Goal: Information Seeking & Learning: Learn about a topic

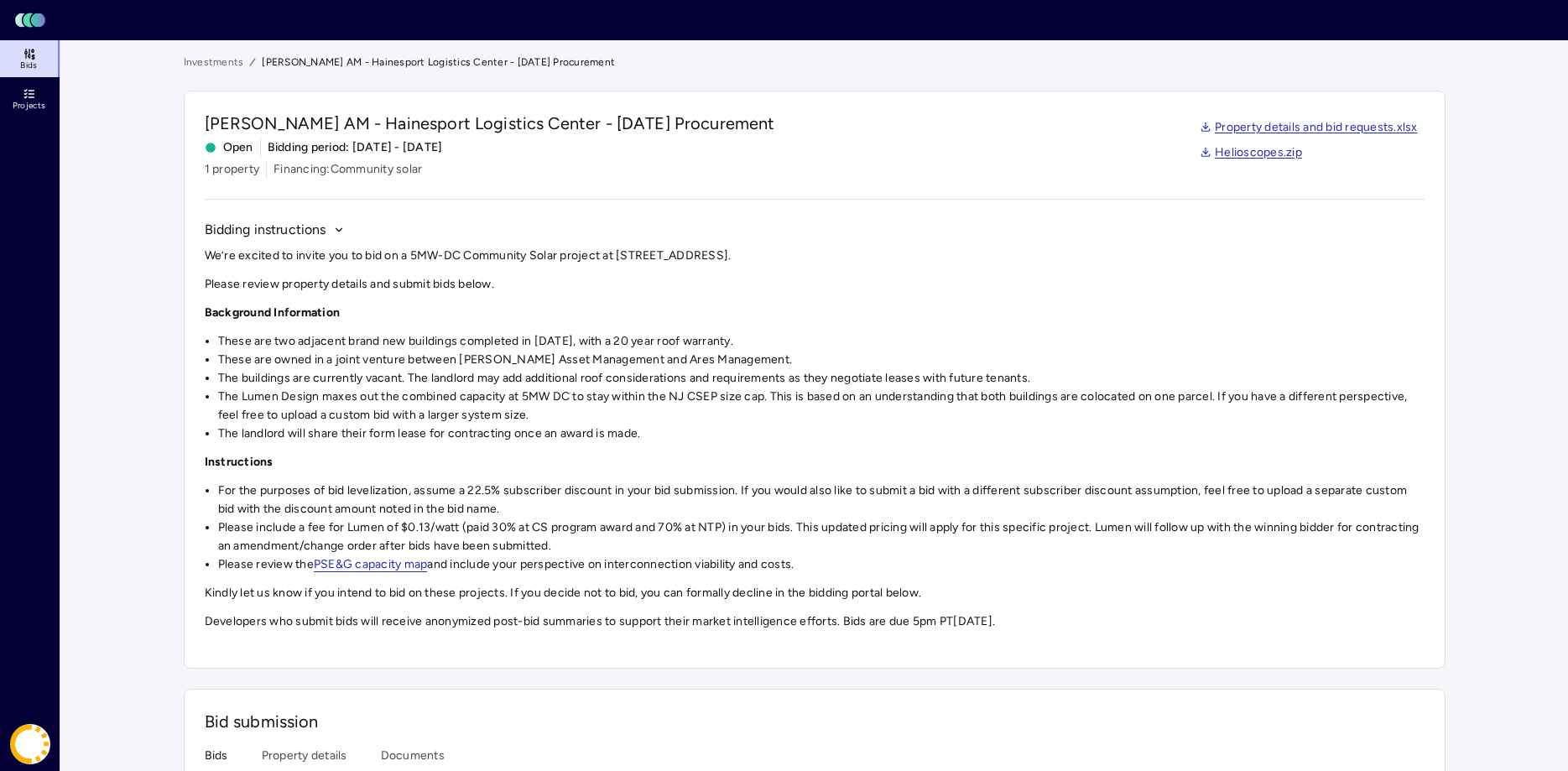
click at [26, 93] on icon at bounding box center [29, 94] width 14 height 14
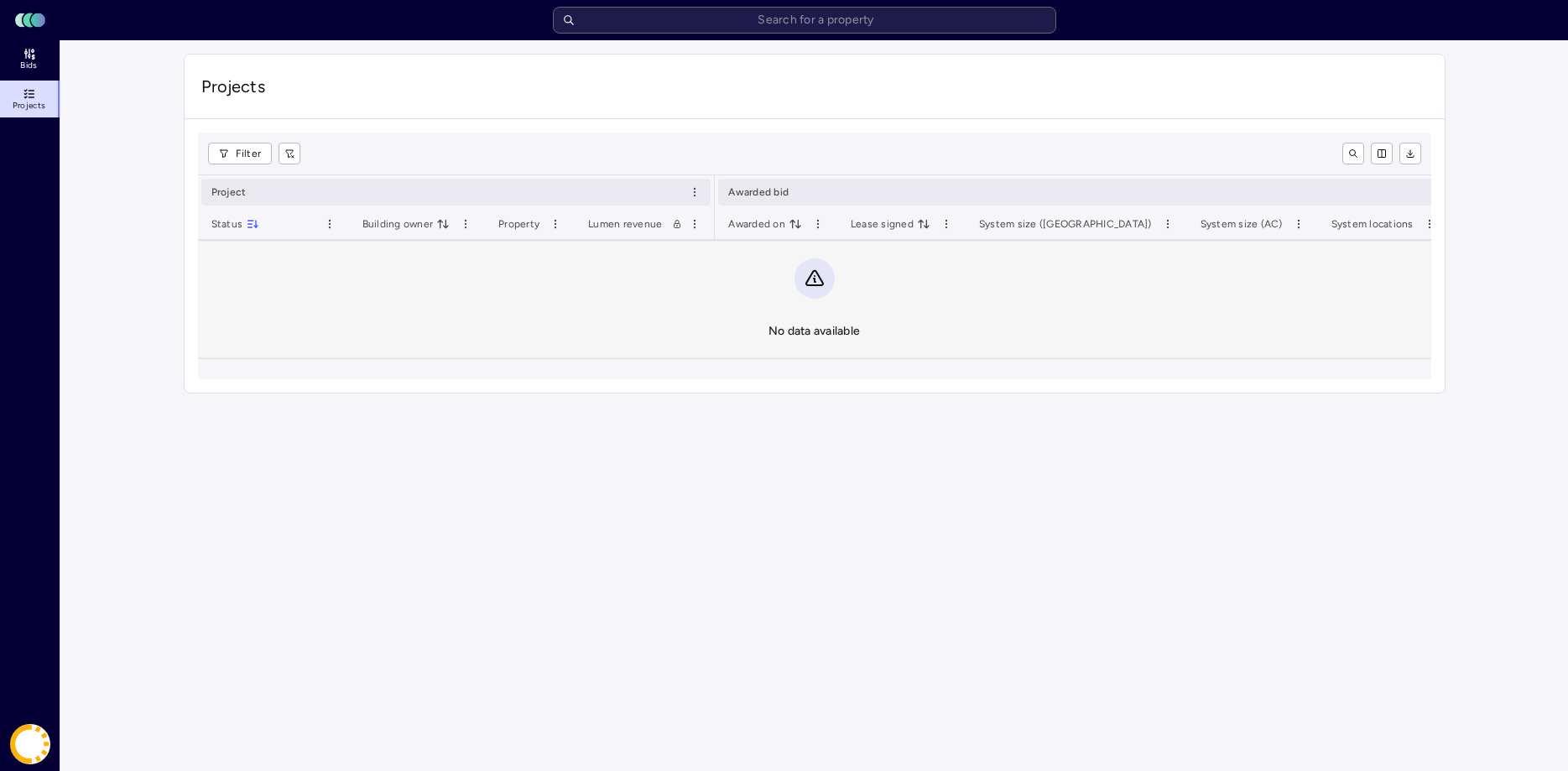
click at [35, 59] on icon at bounding box center [29, 53] width 14 height 14
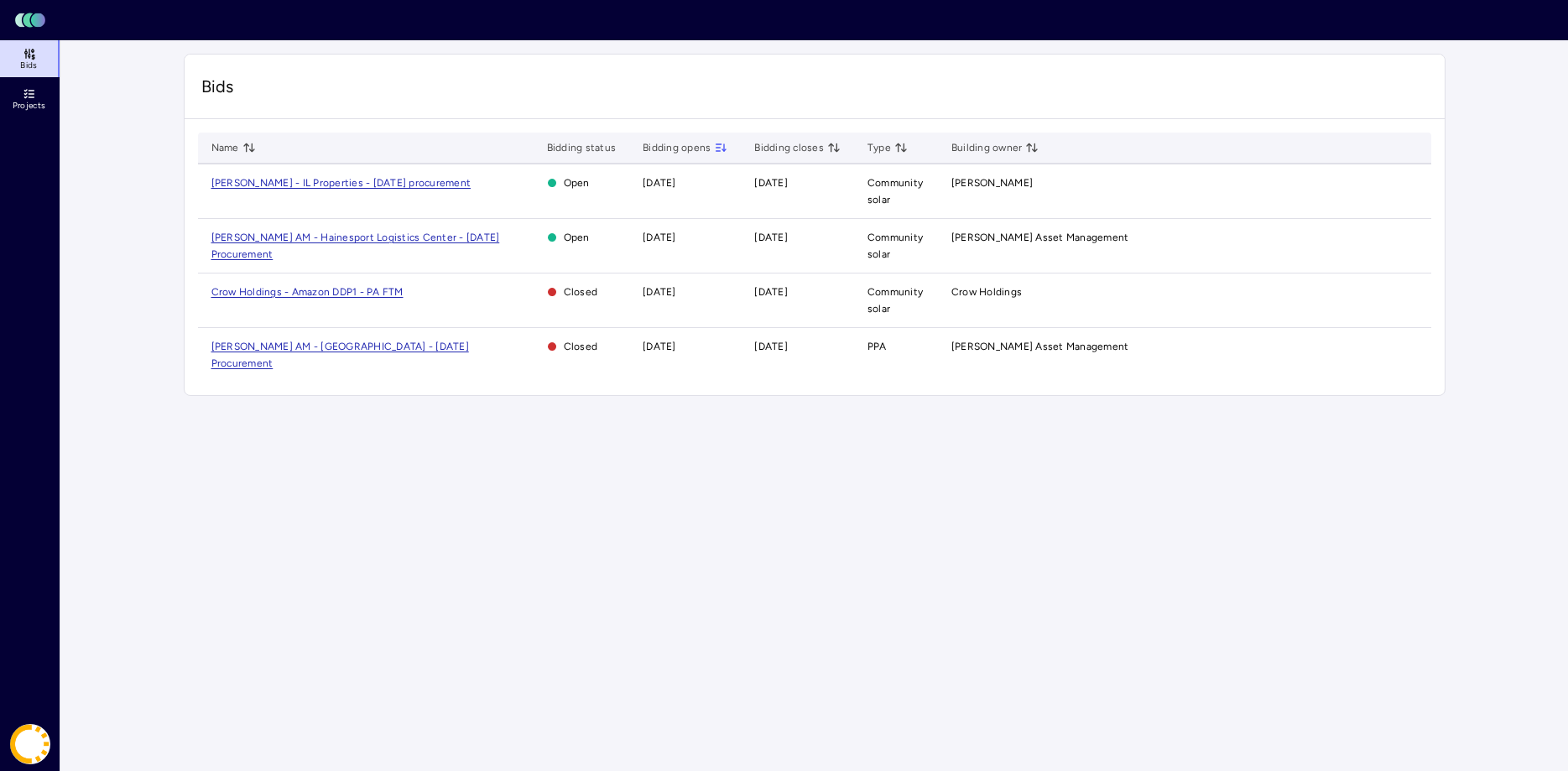
click at [343, 345] on span "[PERSON_NAME] AM - [GEOGRAPHIC_DATA] - [DATE] Procurement" at bounding box center [340, 354] width 257 height 28
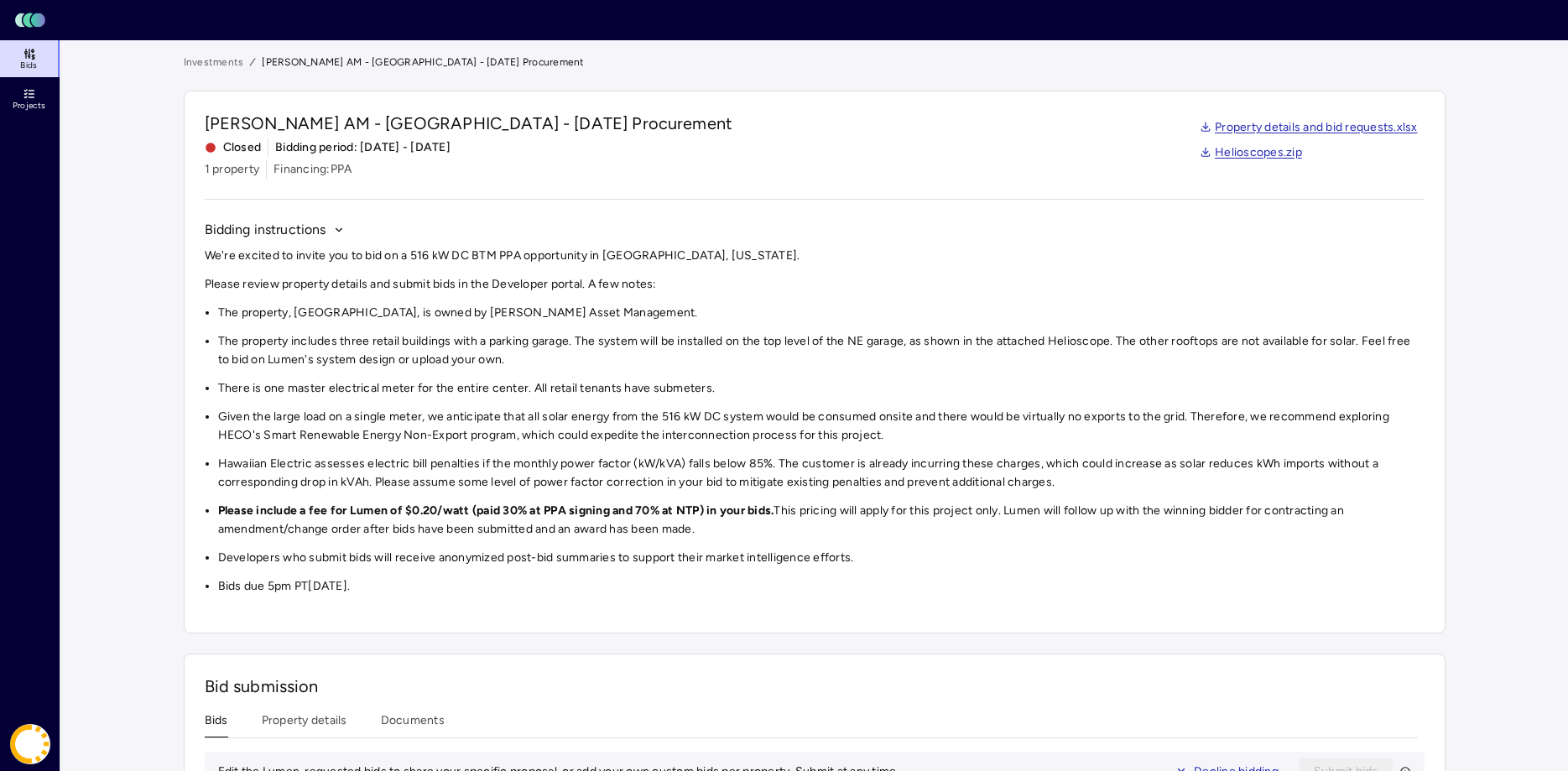
scroll to position [346, 0]
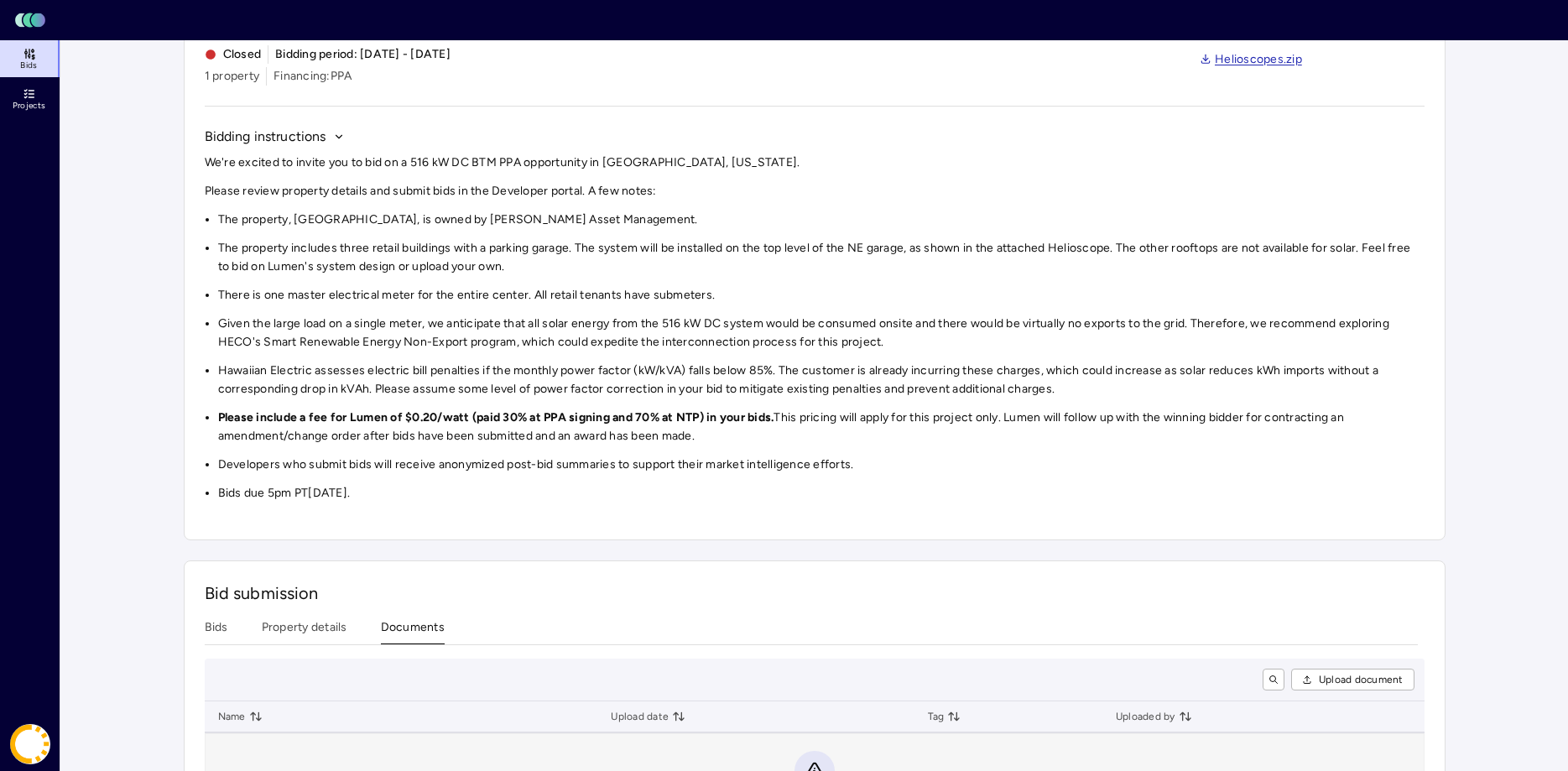
click at [412, 372] on div "Investments [PERSON_NAME] AM - [GEOGRAPHIC_DATA] - [DATE] Procurement [PERSON_N…" at bounding box center [814, 416] width 1261 height 911
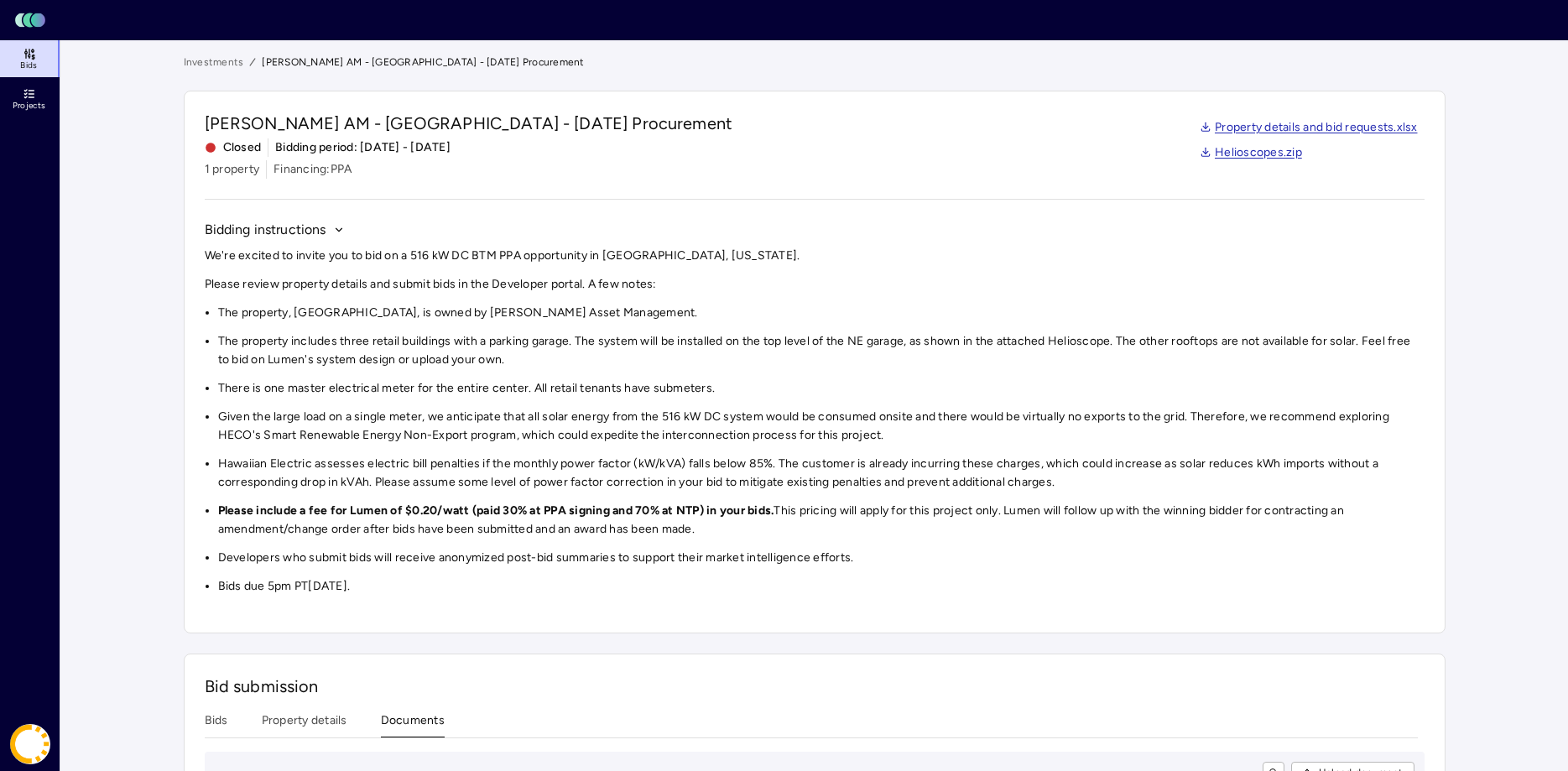
scroll to position [211, 0]
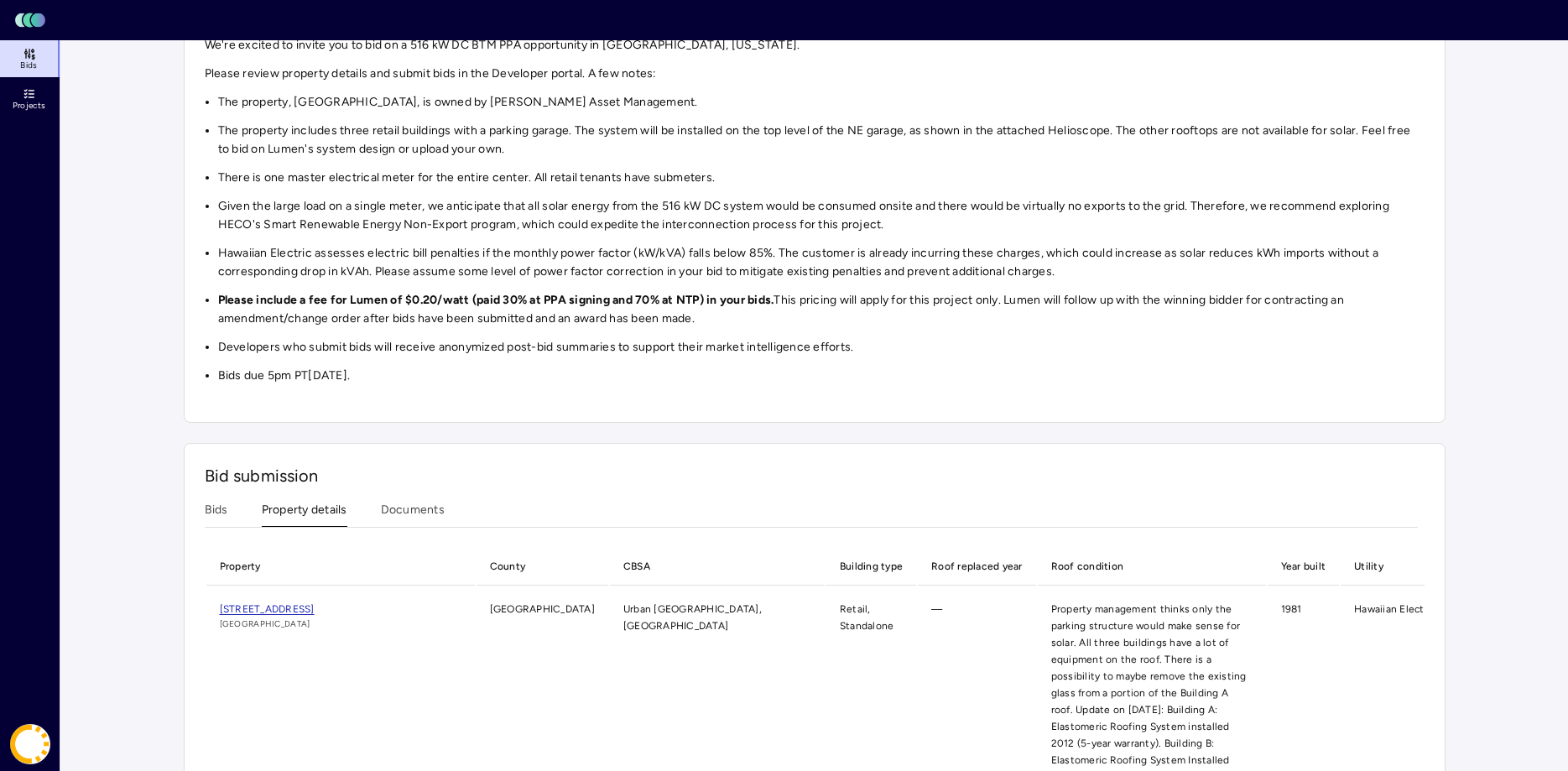
click at [302, 518] on button "Property details" at bounding box center [305, 514] width 86 height 26
